Goal: Information Seeking & Learning: Learn about a topic

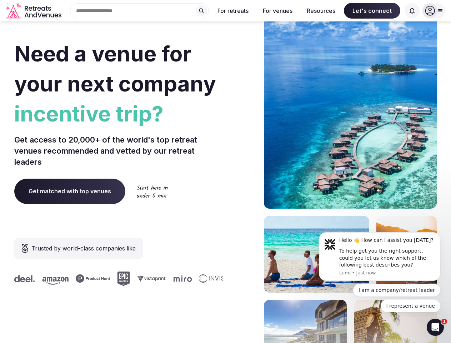
click at [225, 171] on div "Need a venue for your next company incentive trip? Get access to 20,000+ of the…" at bounding box center [225, 214] width 422 height 430
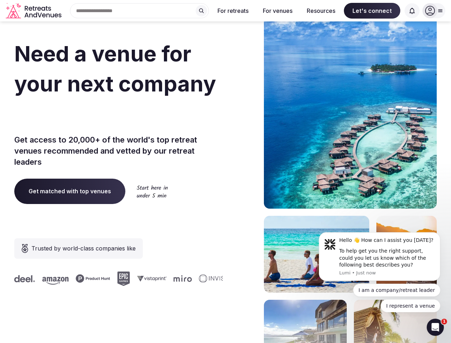
click at [140, 11] on div "Search Popular Destinations [GEOGRAPHIC_DATA], [GEOGRAPHIC_DATA] [GEOGRAPHIC_DA…" at bounding box center [136, 10] width 145 height 15
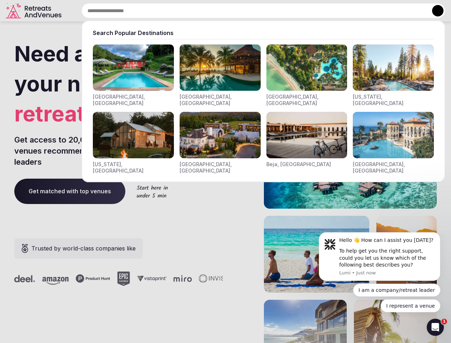
click at [201, 11] on input "text" at bounding box center [263, 10] width 364 height 15
click at [233, 11] on input "text" at bounding box center [263, 10] width 364 height 15
click at [277, 11] on input "text" at bounding box center [263, 10] width 364 height 15
click at [321, 11] on input "text" at bounding box center [263, 10] width 364 height 15
click at [372, 11] on input "text" at bounding box center [263, 10] width 364 height 15
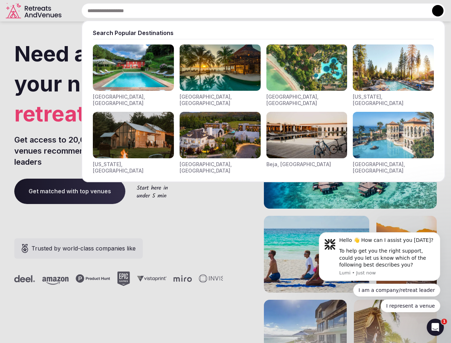
click at [412, 11] on input "text" at bounding box center [263, 10] width 364 height 15
click at [434, 11] on button at bounding box center [437, 10] width 11 height 11
